Goal: Information Seeking & Learning: Learn about a topic

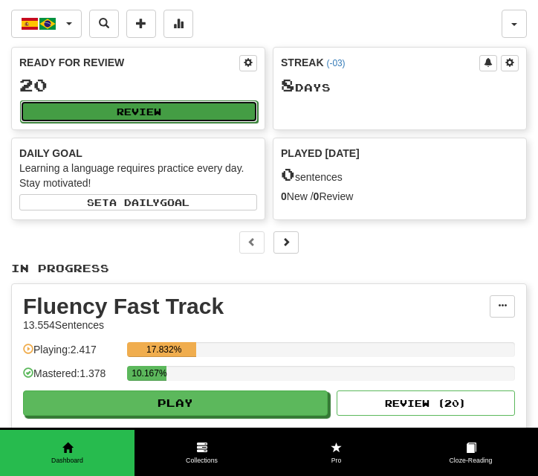
click at [104, 106] on button "Review" at bounding box center [139, 111] width 238 height 22
select select "**"
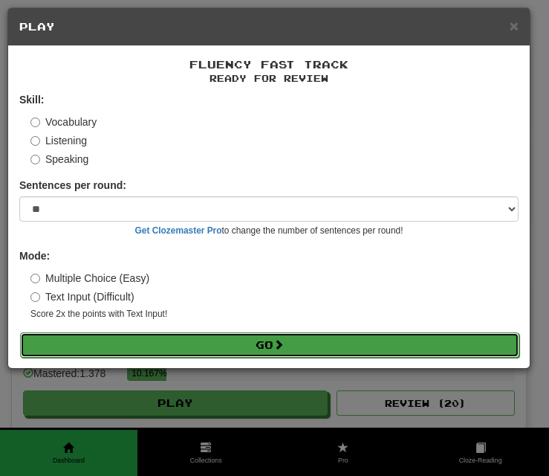
click at [189, 344] on button "Go" at bounding box center [269, 344] width 499 height 25
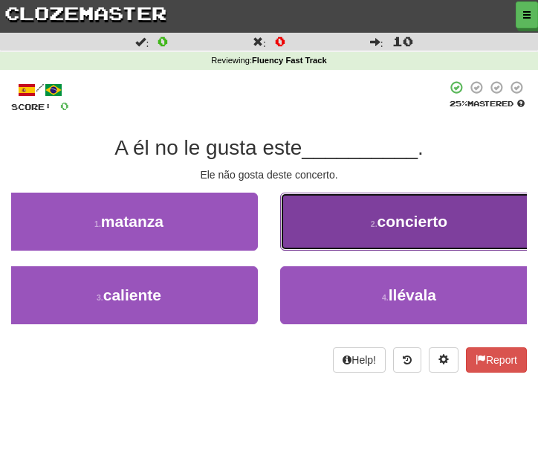
click at [297, 230] on button "2 . concierto" at bounding box center [409, 222] width 258 height 58
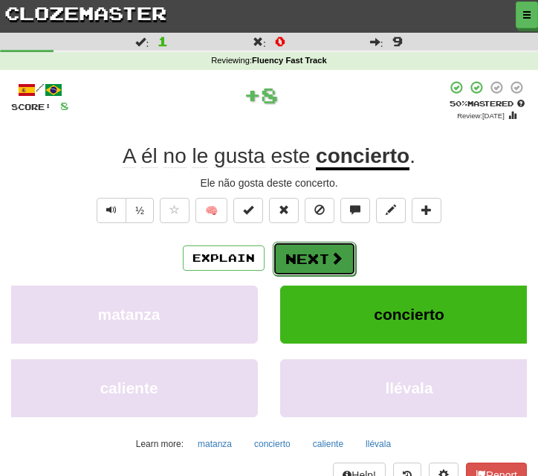
click at [314, 253] on button "Next" at bounding box center [314, 259] width 83 height 34
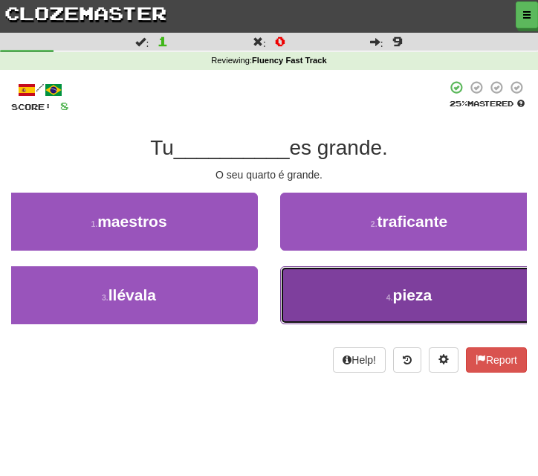
click at [319, 291] on button "4 . pieza" at bounding box center [409, 295] width 258 height 58
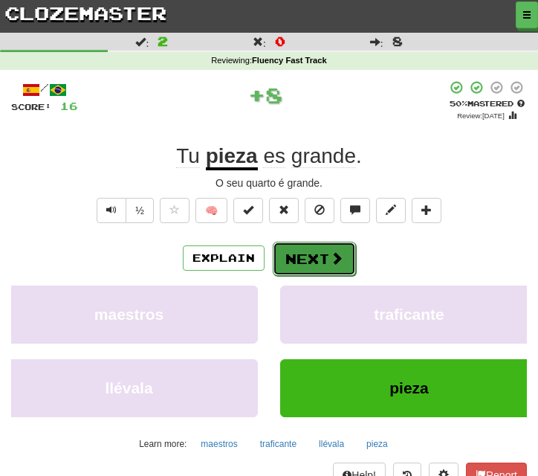
click at [310, 243] on button "Next" at bounding box center [314, 259] width 83 height 34
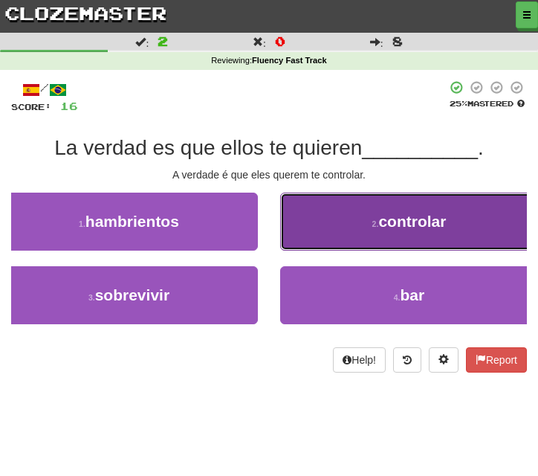
click at [320, 235] on button "2 . controlar" at bounding box center [409, 222] width 258 height 58
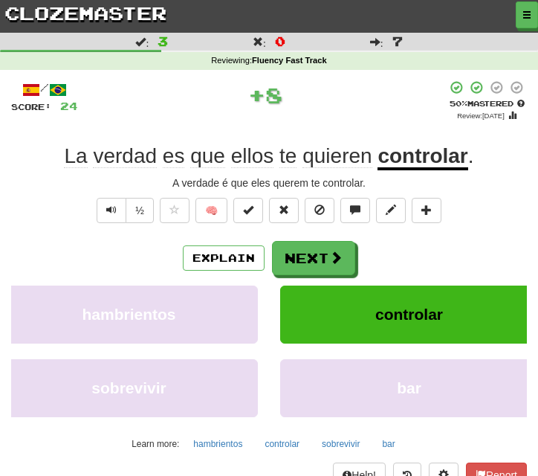
click at [317, 231] on div "/ Score: 24 + 8 50 % Mastered Review: [DATE] La verdad es que ellos te quieren …" at bounding box center [269, 295] width 516 height 431
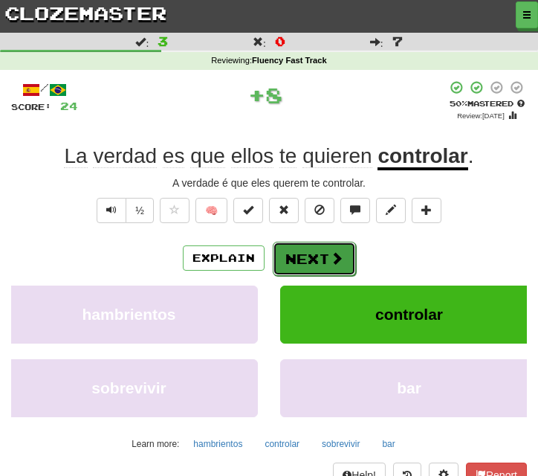
click at [317, 250] on button "Next" at bounding box center [314, 259] width 83 height 34
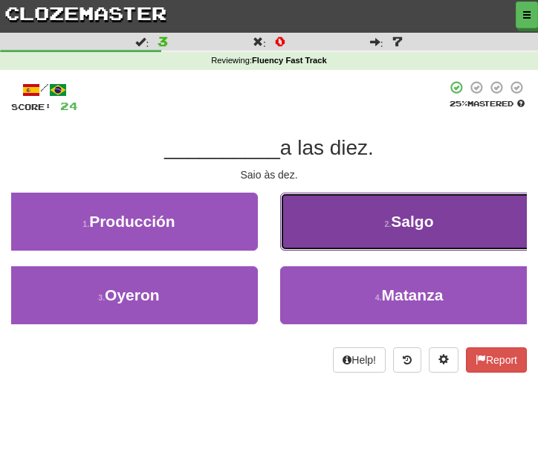
click at [324, 236] on button "2 . [GEOGRAPHIC_DATA]" at bounding box center [409, 222] width 258 height 58
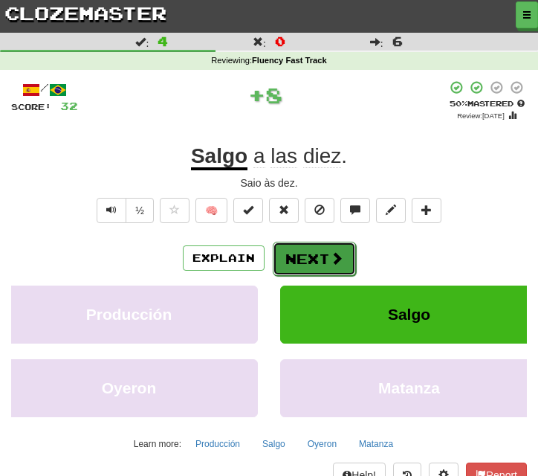
click at [304, 247] on button "Next" at bounding box center [314, 259] width 83 height 34
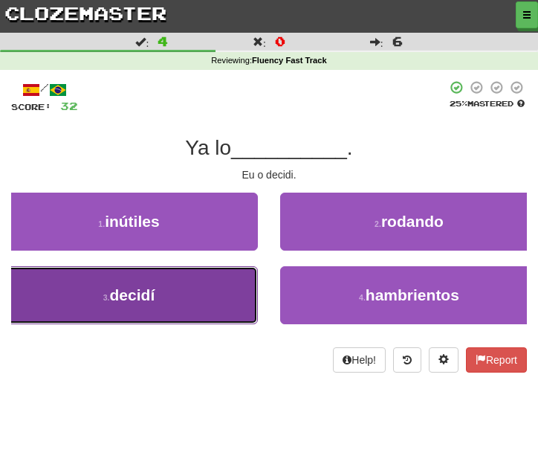
click at [214, 289] on button "3 . decidí" at bounding box center [129, 295] width 258 height 58
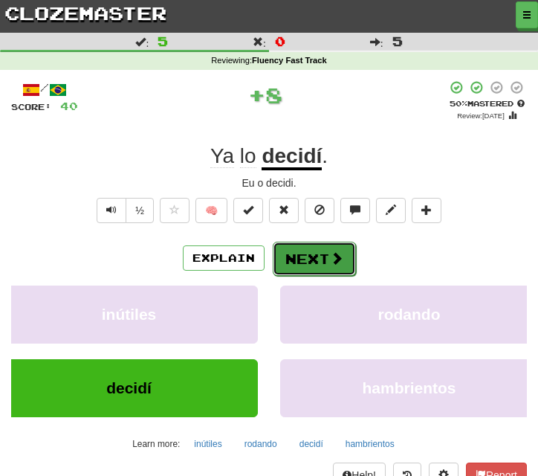
click at [304, 248] on button "Next" at bounding box center [314, 259] width 83 height 34
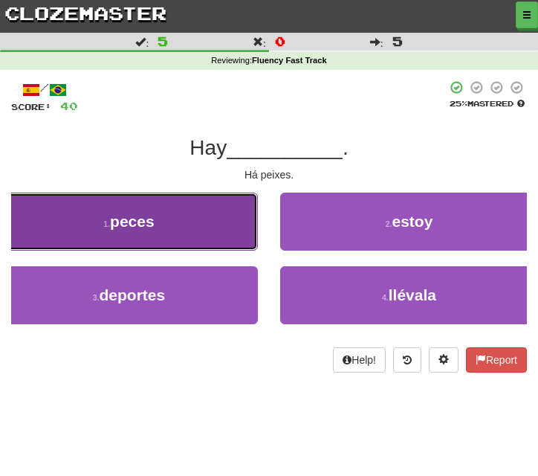
click at [197, 223] on button "1 . peces" at bounding box center [129, 222] width 258 height 58
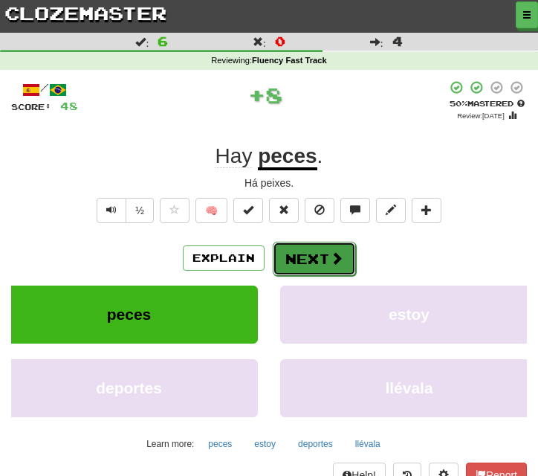
click at [282, 247] on button "Next" at bounding box center [314, 259] width 83 height 34
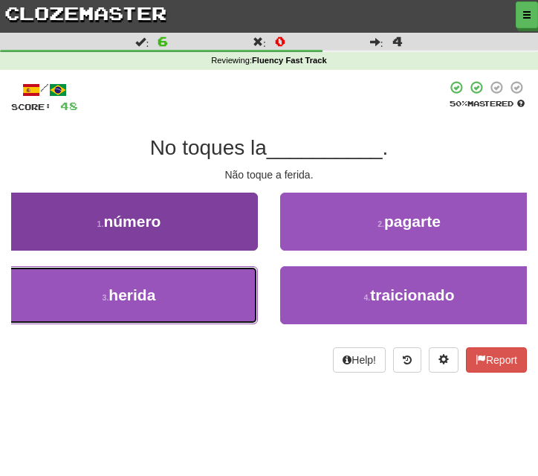
click at [220, 289] on button "3 . herida" at bounding box center [129, 295] width 258 height 58
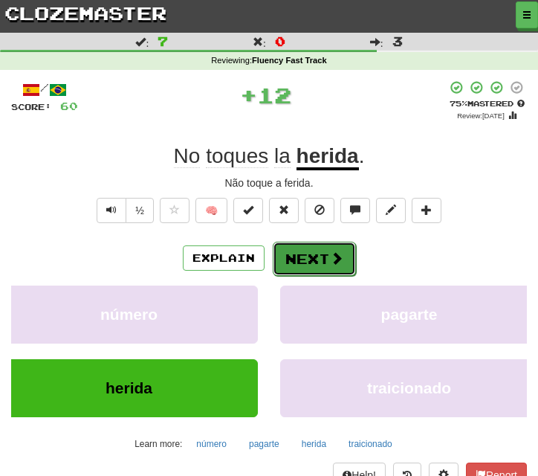
click at [306, 242] on button "Next" at bounding box center [314, 259] width 83 height 34
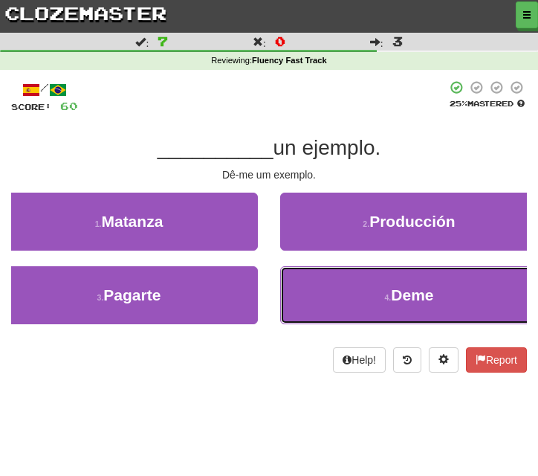
click at [296, 284] on button "4 . Deme" at bounding box center [409, 295] width 258 height 58
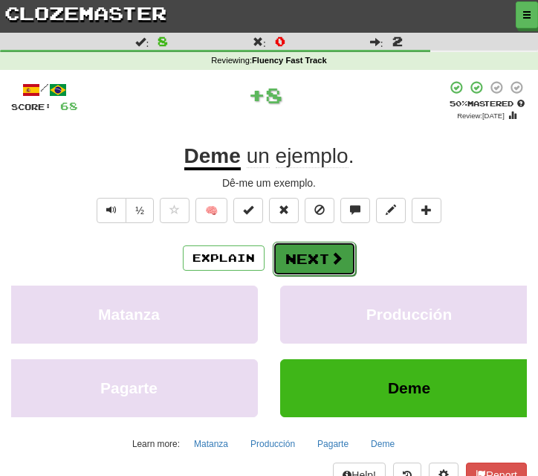
click at [291, 248] on button "Next" at bounding box center [314, 259] width 83 height 34
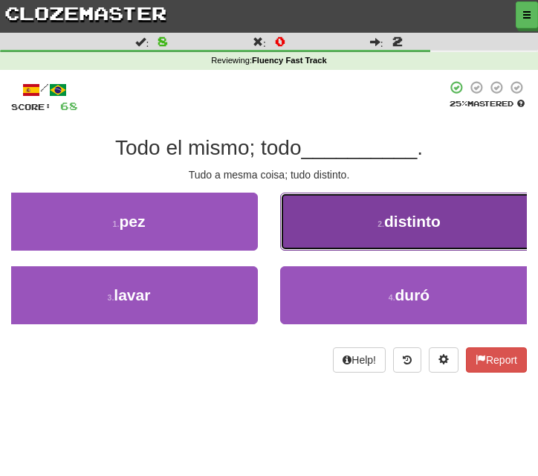
click at [317, 241] on button "2 . distinto" at bounding box center [409, 222] width 258 height 58
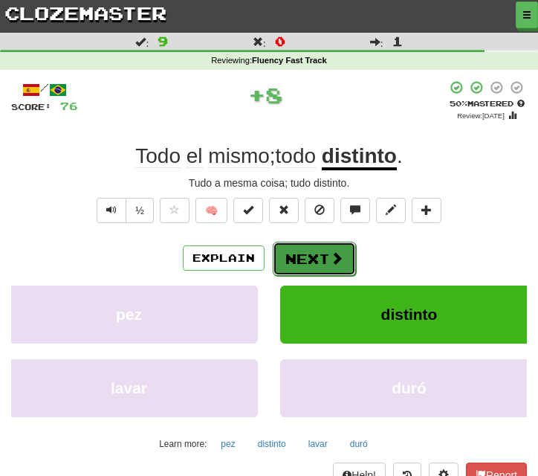
click at [311, 258] on button "Next" at bounding box center [314, 259] width 83 height 34
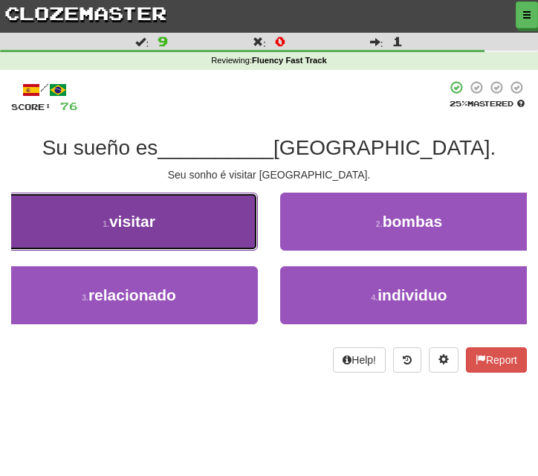
click at [199, 236] on button "1 . visitar" at bounding box center [129, 222] width 258 height 58
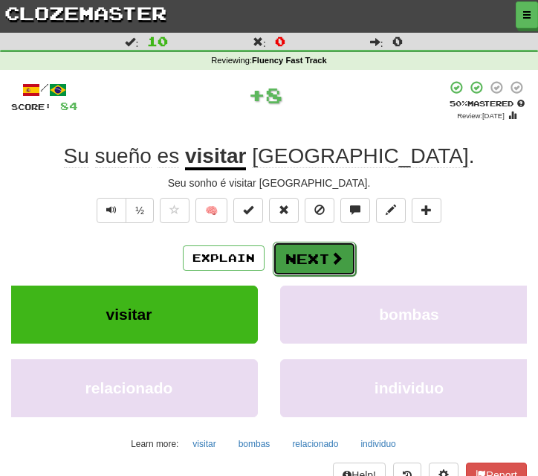
click at [300, 253] on button "Next" at bounding box center [314, 259] width 83 height 34
